Goal: Navigation & Orientation: Go to known website

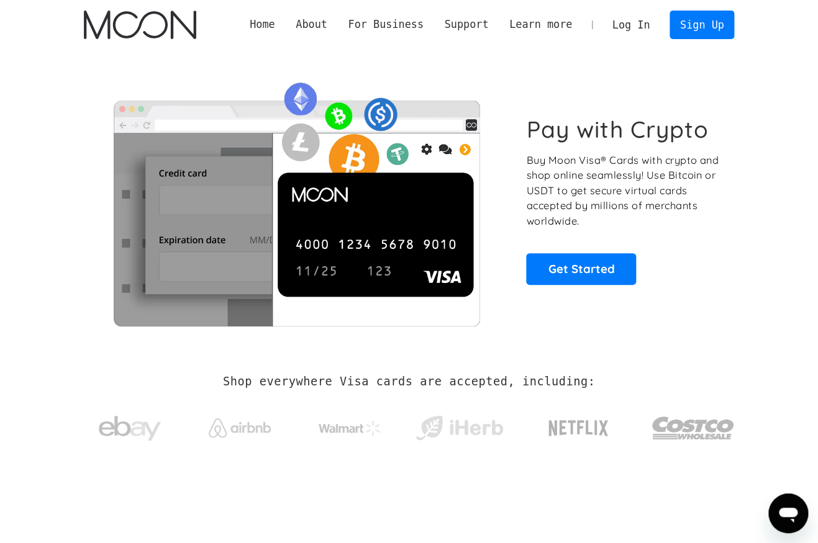
drag, startPoint x: 636, startPoint y: 40, endPoint x: 637, endPoint y: 29, distance: 10.6
click at [637, 35] on div "Home About About Moon Careers Founder's Letter For Business Business Moon APIs …" at bounding box center [409, 25] width 688 height 50
click at [637, 29] on link "Log In" at bounding box center [631, 24] width 58 height 27
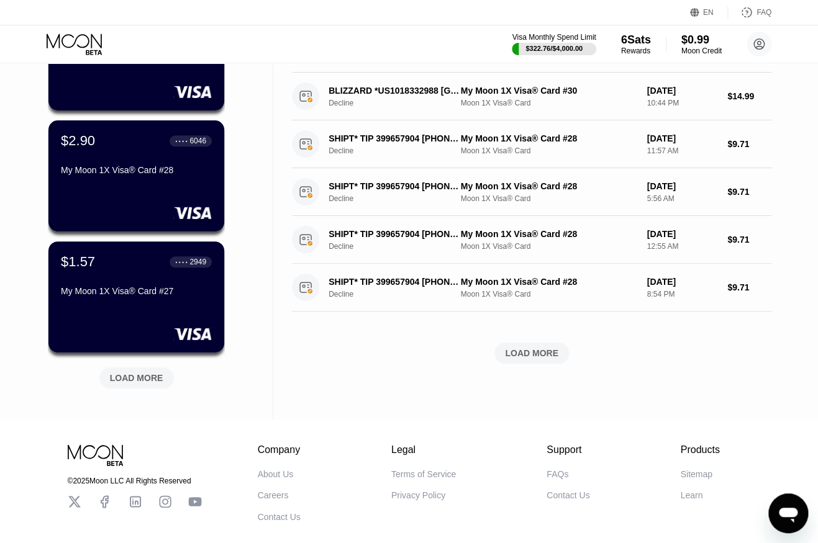
scroll to position [199, 0]
